Goal: Task Accomplishment & Management: Manage account settings

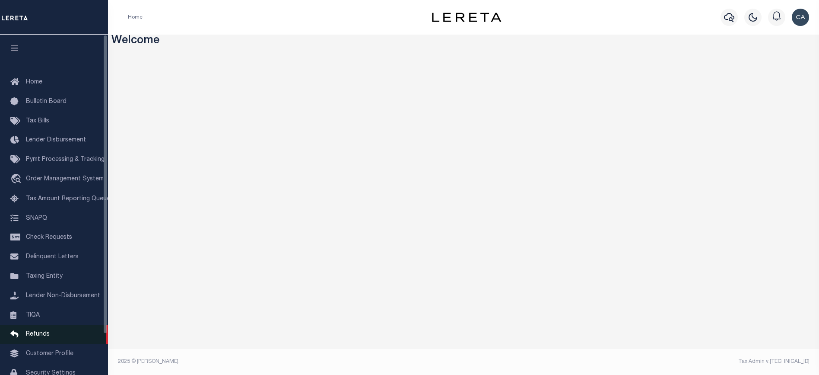
scroll to position [46, 0]
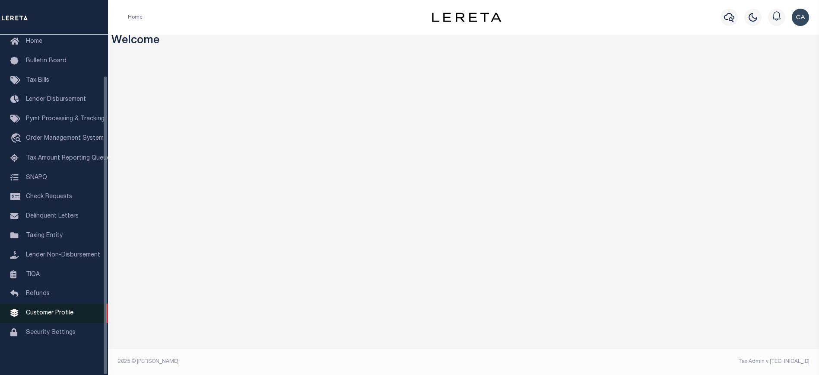
click at [64, 312] on span "Customer Profile" at bounding box center [50, 313] width 48 height 6
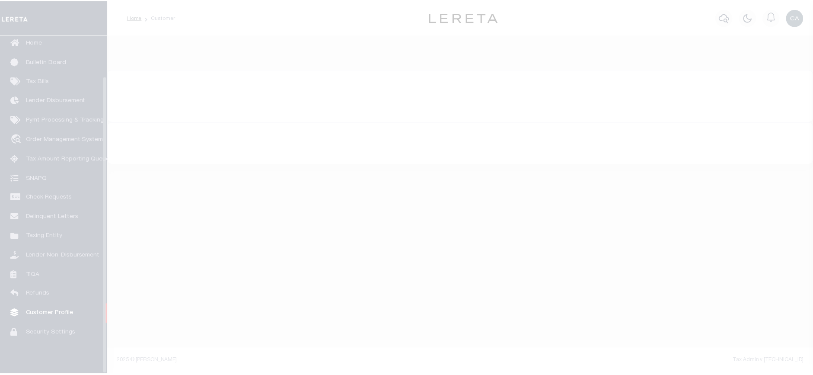
scroll to position [46, 0]
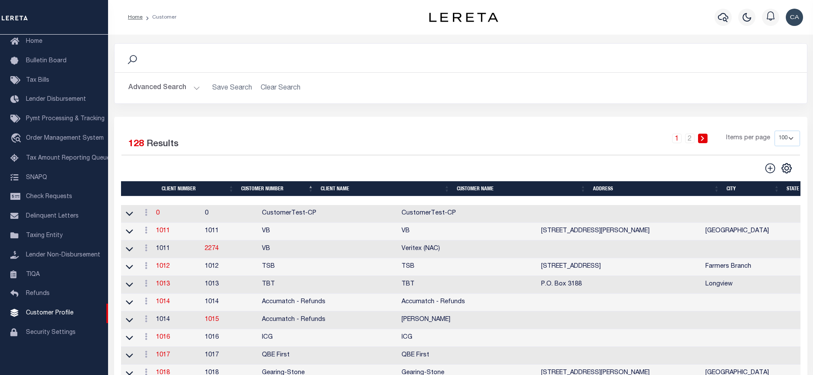
click at [148, 79] on button "Advanced Search" at bounding box center [164, 87] width 72 height 17
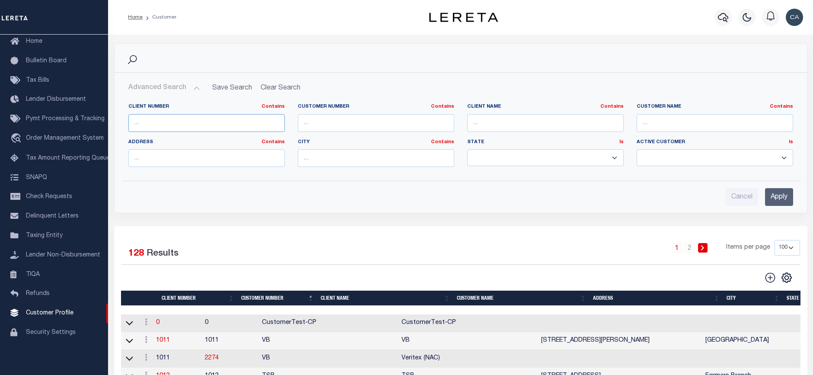
click at [171, 119] on input "text" at bounding box center [206, 123] width 156 height 18
click at [332, 262] on div "1 2 Items per page 100 200 400" at bounding box center [546, 251] width 505 height 22
click at [168, 339] on link "1011" at bounding box center [163, 340] width 14 height 6
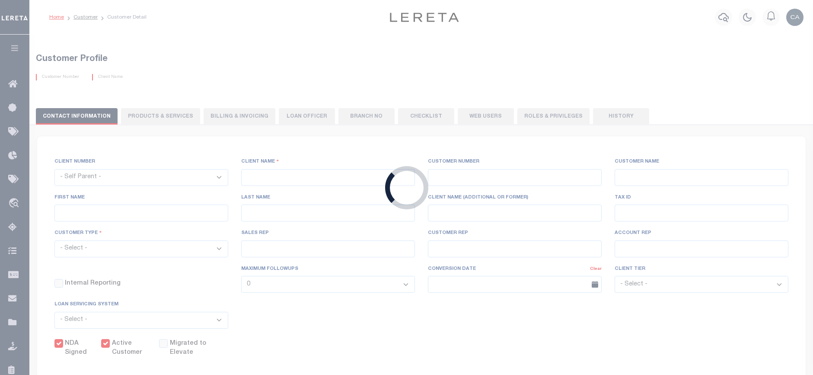
select select
type input "VB"
type input "1011"
type input "VB"
type input "Guy"
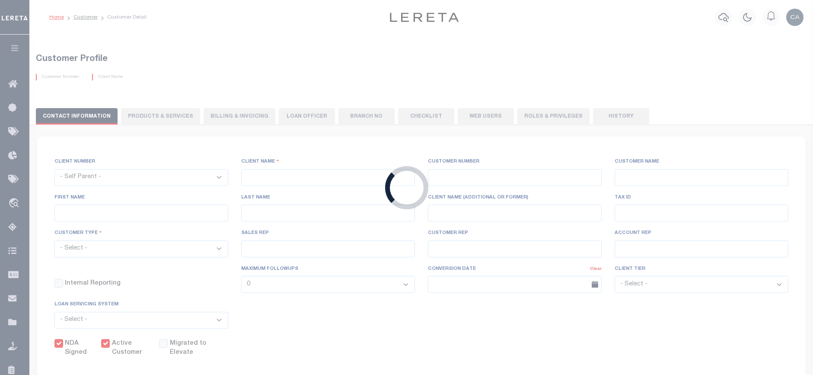
type input "Madison"
select select "Mixed Portfolio"
type input "Paula Kitchens"
type input "Beth Wiebe"
type input "11/17/2022"
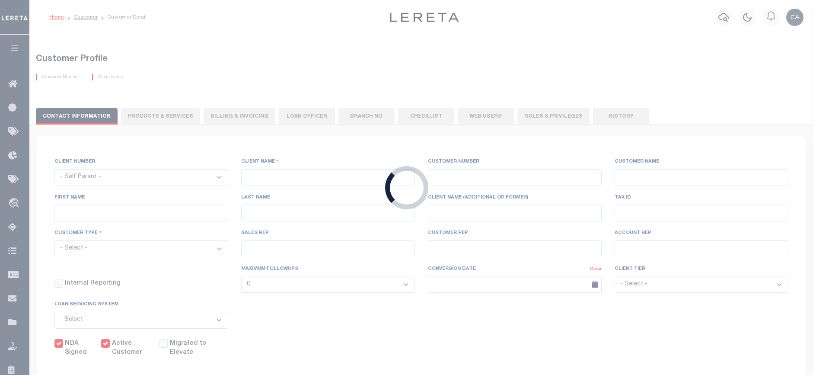
select select "Tier 3"
checkbox input "true"
select select
type textarea "$5 parcel fee for each parcel greater than 4."
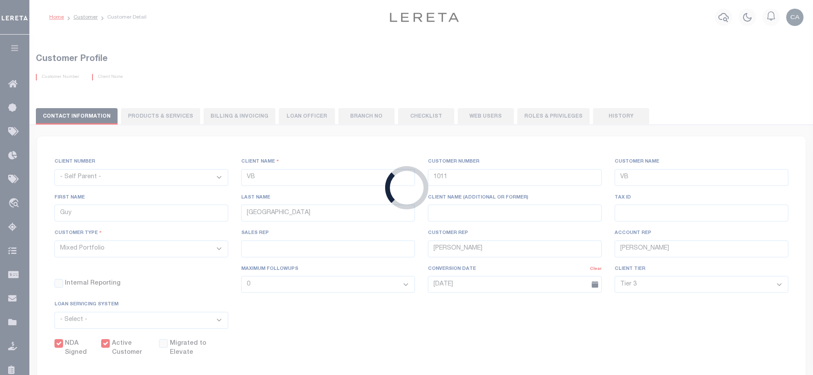
type input "0"
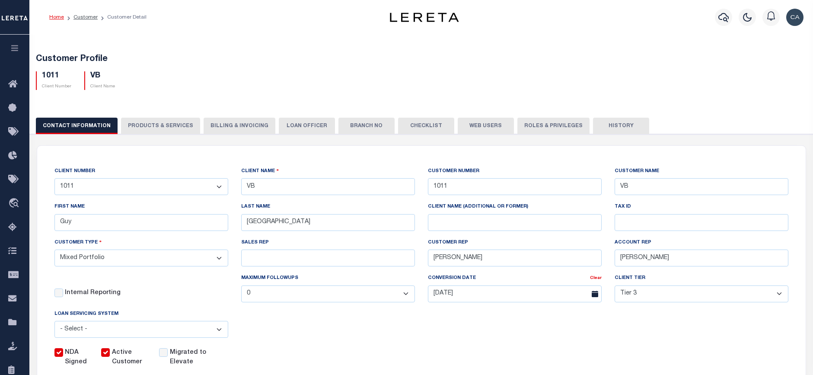
click at [211, 122] on button "Billing & Invoicing" at bounding box center [239, 126] width 72 height 16
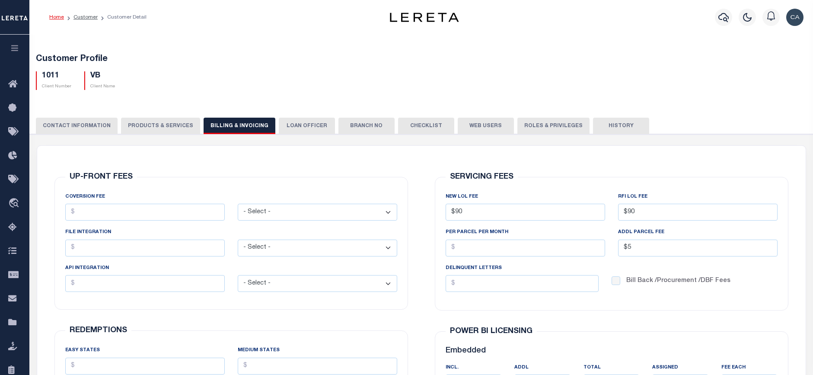
click at [176, 130] on button "PRODUCTS & SERVICES" at bounding box center [160, 126] width 79 height 16
select select "STX"
radio input "true"
checkbox input "true"
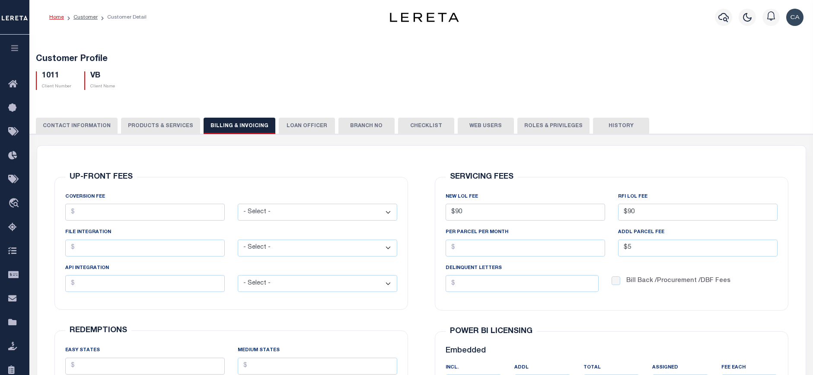
checkbox input "true"
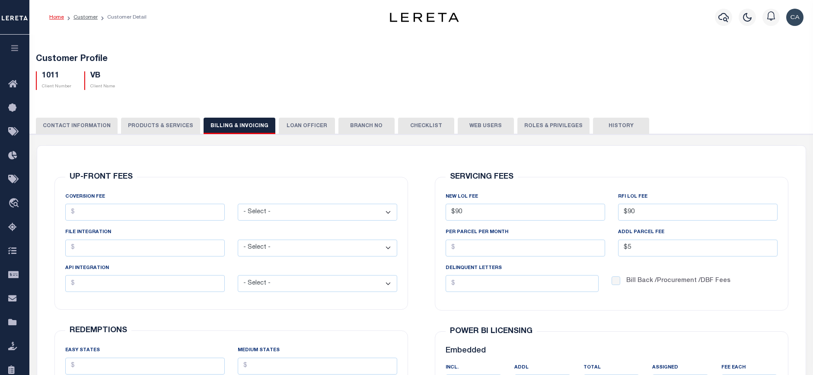
checkbox input "true"
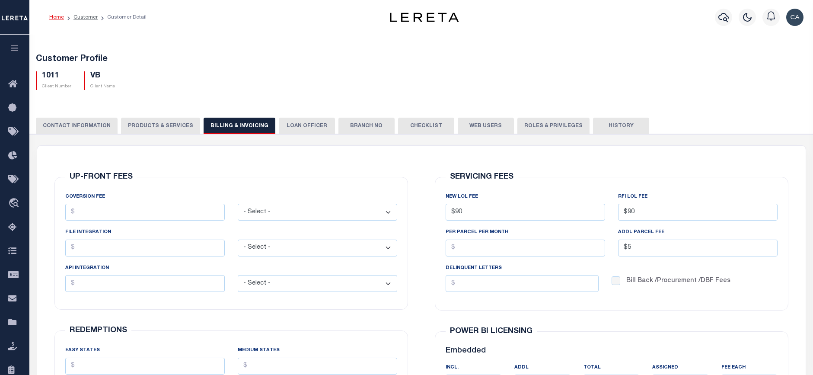
checkbox input "true"
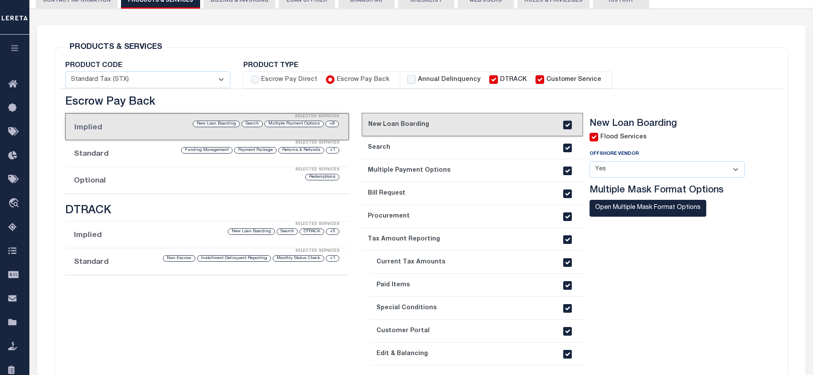
scroll to position [86, 0]
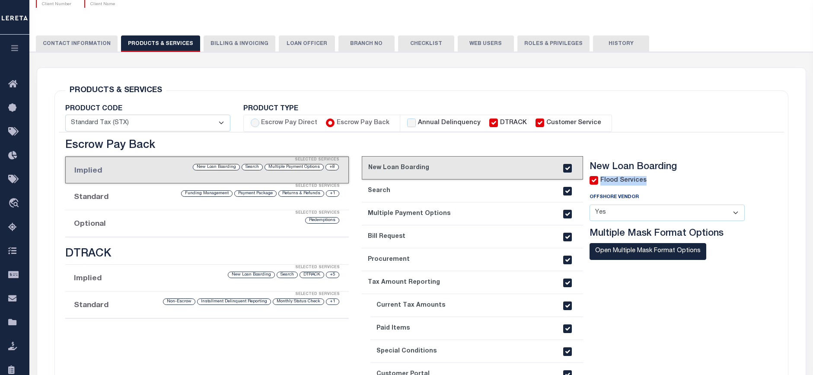
drag, startPoint x: 657, startPoint y: 181, endPoint x: 598, endPoint y: 181, distance: 58.3
click at [598, 181] on div "Flood Services" at bounding box center [673, 181] width 168 height 10
drag, startPoint x: 598, startPoint y: 181, endPoint x: 606, endPoint y: 186, distance: 9.2
click at [606, 186] on div "Flood Services Offshore Vendor - Select - Yes No Multiple Mask Format Options" at bounding box center [673, 228] width 168 height 105
click at [612, 184] on label "Flood Services" at bounding box center [623, 181] width 46 height 10
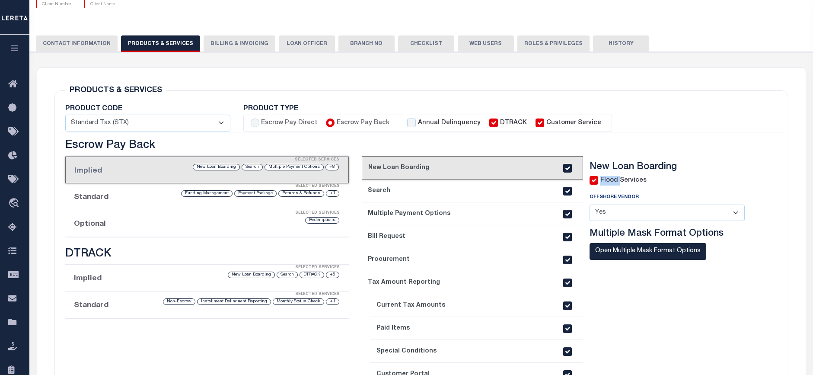
click at [612, 184] on label "Flood Services" at bounding box center [623, 181] width 46 height 10
drag, startPoint x: 612, startPoint y: 184, endPoint x: 712, endPoint y: 194, distance: 101.2
click at [712, 194] on div "Offshore Vendor - Select - Yes No" at bounding box center [667, 206] width 168 height 29
drag, startPoint x: 642, startPoint y: 175, endPoint x: 581, endPoint y: 182, distance: 60.9
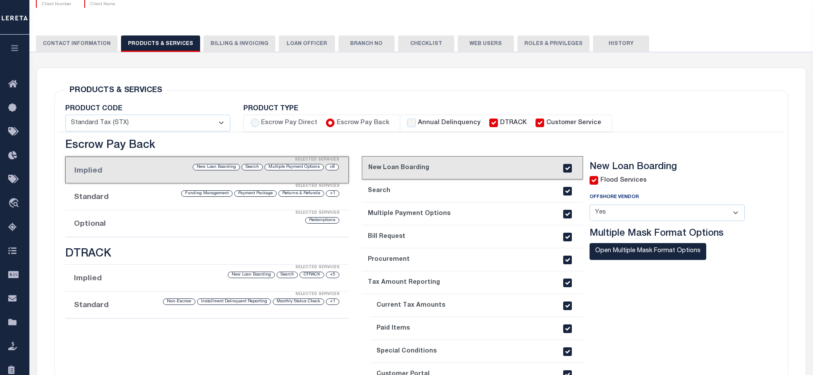
click at [581, 182] on div "current step: 1. New Loan Boarding 2. Search 3. Multiple Payment Options 4. Bil…" at bounding box center [563, 290] width 402 height 302
drag, startPoint x: 581, startPoint y: 182, endPoint x: 666, endPoint y: 194, distance: 85.5
click at [666, 194] on div "Offshore Vendor - Select - Yes No" at bounding box center [667, 206] width 168 height 29
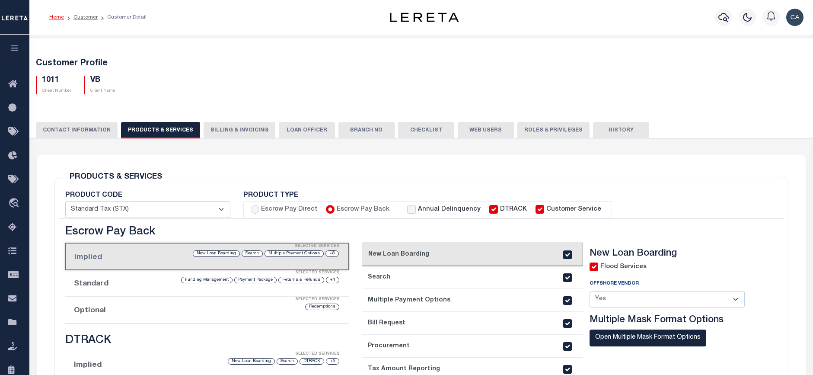
scroll to position [43, 0]
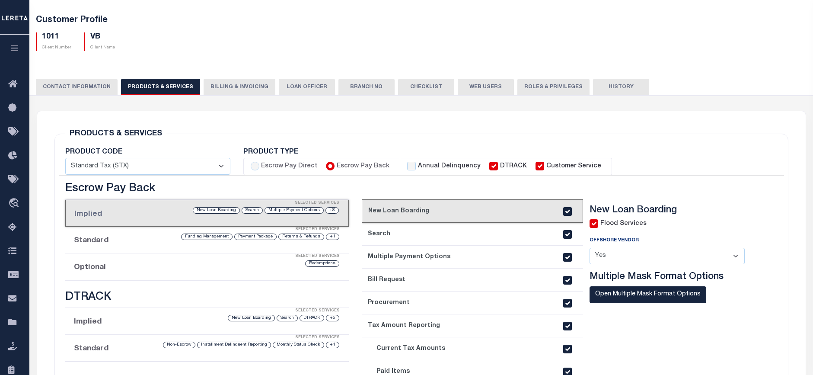
drag, startPoint x: 41, startPoint y: 16, endPoint x: 121, endPoint y: 49, distance: 85.9
click at [121, 49] on div "Customer Profile 1011 Client Number VB Client Name" at bounding box center [420, 31] width 791 height 53
drag, startPoint x: 121, startPoint y: 49, endPoint x: 231, endPoint y: 70, distance: 112.1
drag, startPoint x: 660, startPoint y: 232, endPoint x: 588, endPoint y: 220, distance: 73.1
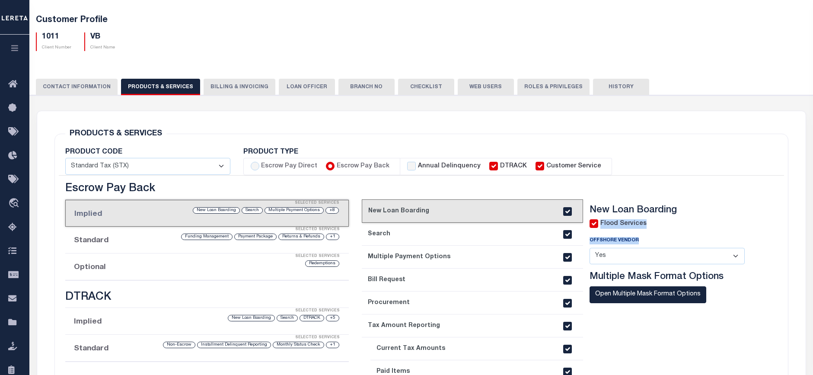
click at [588, 220] on div "New Loan Boarding Flood Services Offshore Vendor - Select - Yes No Multiple Mas…" at bounding box center [673, 267] width 181 height 126
drag, startPoint x: 588, startPoint y: 220, endPoint x: 665, endPoint y: 234, distance: 78.6
click at [665, 234] on div "Flood Services Offshore Vendor - Select - Yes No Multiple Mask Format Options" at bounding box center [673, 271] width 168 height 105
drag, startPoint x: 648, startPoint y: 223, endPoint x: 600, endPoint y: 222, distance: 48.0
click at [600, 222] on div "Flood Services" at bounding box center [673, 224] width 168 height 10
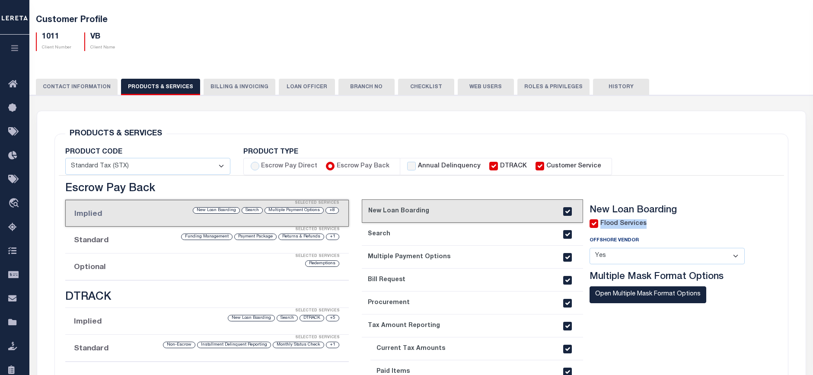
drag, startPoint x: 600, startPoint y: 222, endPoint x: 646, endPoint y: 235, distance: 48.4
click at [646, 235] on div "Flood Services Offshore Vendor - Select - Yes No Multiple Mask Format Options" at bounding box center [673, 271] width 168 height 105
drag, startPoint x: 645, startPoint y: 225, endPoint x: 592, endPoint y: 225, distance: 53.1
click at [592, 225] on div "Flood Services" at bounding box center [673, 224] width 168 height 10
click at [678, 222] on div "Flood Services" at bounding box center [673, 224] width 168 height 10
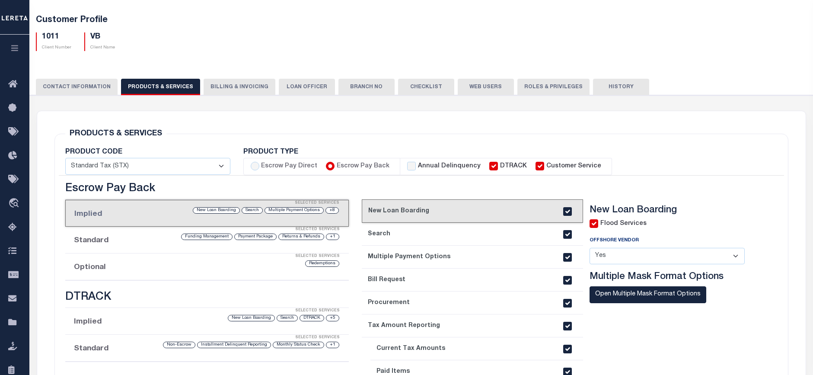
click at [588, 339] on div "New Loan Boarding Flood Services" at bounding box center [673, 341] width 181 height 285
drag, startPoint x: 648, startPoint y: 229, endPoint x: 600, endPoint y: 224, distance: 48.2
click at [600, 224] on div "Flood Services" at bounding box center [673, 224] width 168 height 10
drag, startPoint x: 600, startPoint y: 224, endPoint x: 677, endPoint y: 229, distance: 76.6
click at [677, 229] on div "Flood Services Offshore Vendor - Select - Yes No Multiple Mask Format Options" at bounding box center [673, 271] width 168 height 105
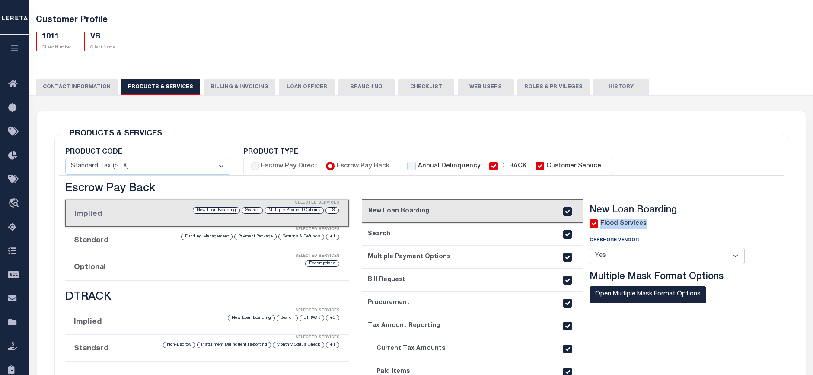
drag, startPoint x: 651, startPoint y: 222, endPoint x: 595, endPoint y: 220, distance: 55.8
click at [595, 220] on div "Flood Services" at bounding box center [673, 224] width 168 height 10
drag, startPoint x: 595, startPoint y: 220, endPoint x: 653, endPoint y: 232, distance: 59.1
click at [653, 232] on div "Flood Services Offshore Vendor - Select - Yes No Multiple Mask Format Options" at bounding box center [673, 271] width 168 height 105
click at [597, 225] on input "checkbox" at bounding box center [593, 223] width 9 height 9
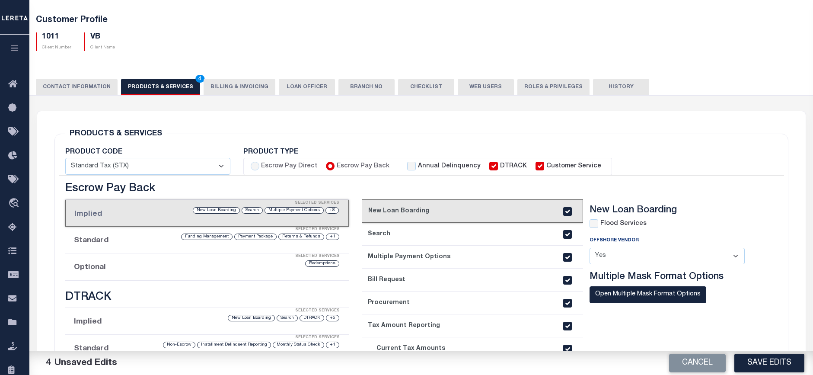
click at [599, 224] on div "Flood Services" at bounding box center [617, 224] width 57 height 10
click at [597, 223] on input "checkbox" at bounding box center [593, 223] width 9 height 9
click at [678, 358] on button "Cancel" at bounding box center [697, 362] width 57 height 19
checkbox input "true"
